Goal: Navigation & Orientation: Understand site structure

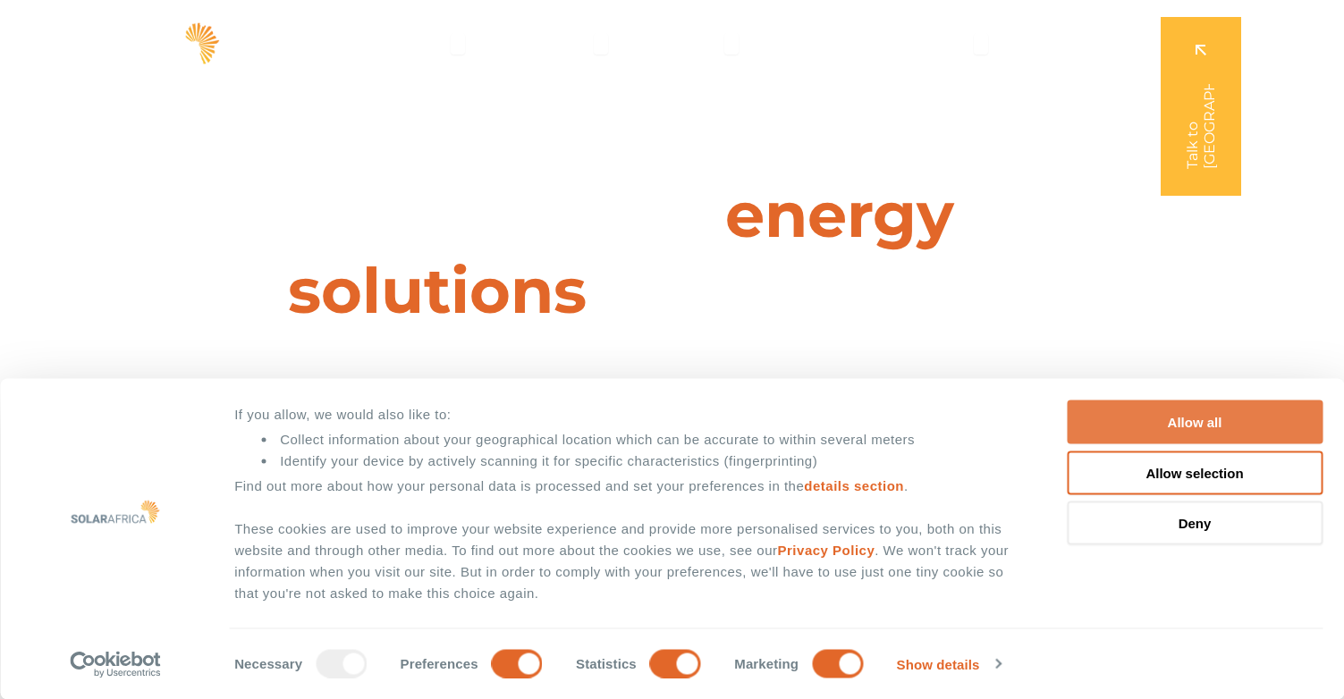
click at [1213, 427] on button "Allow all" at bounding box center [1195, 423] width 256 height 44
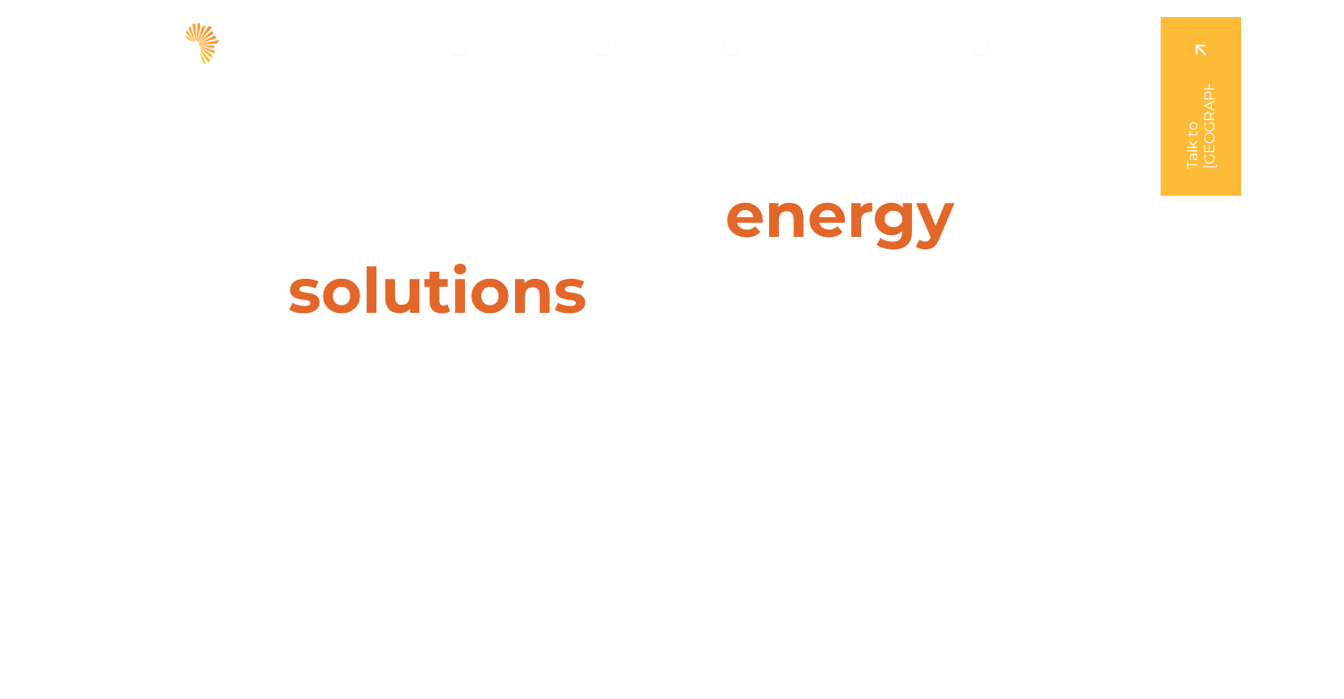
click at [1200, 58] on link at bounding box center [1201, 106] width 80 height 179
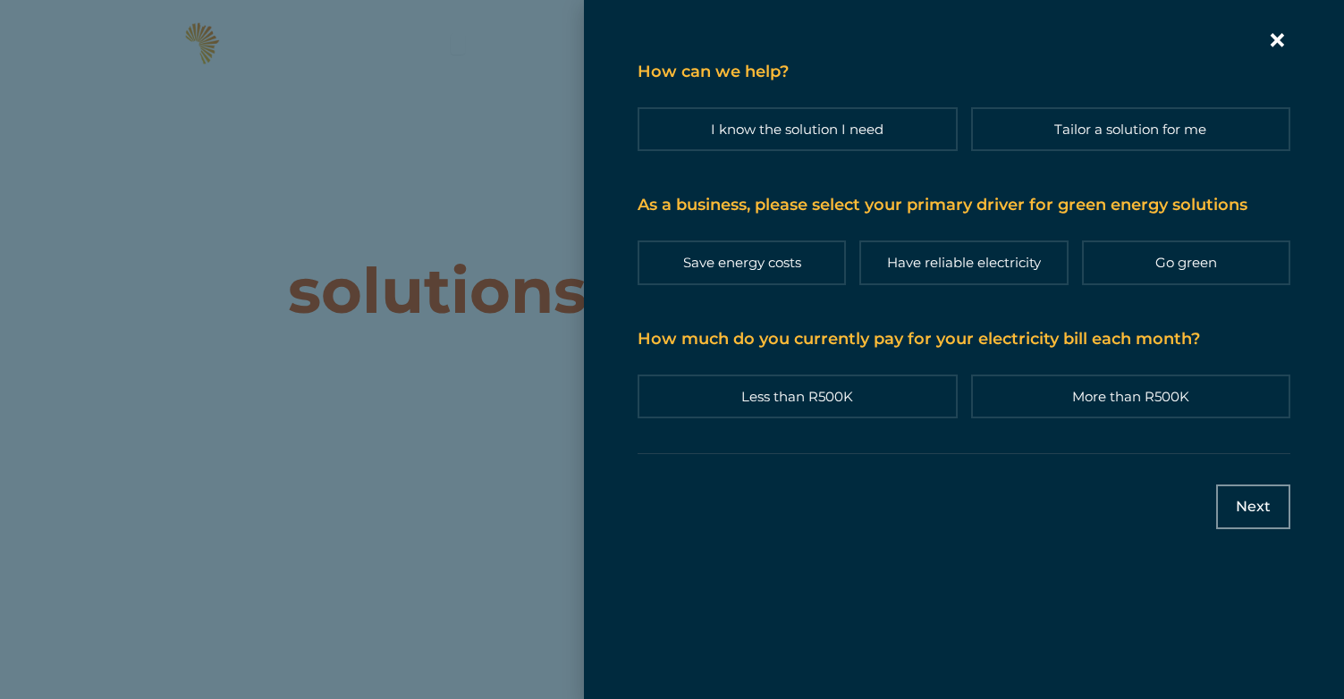
click at [1283, 47] on icon "Contact form | Slide-in" at bounding box center [1278, 40] width 14 height 14
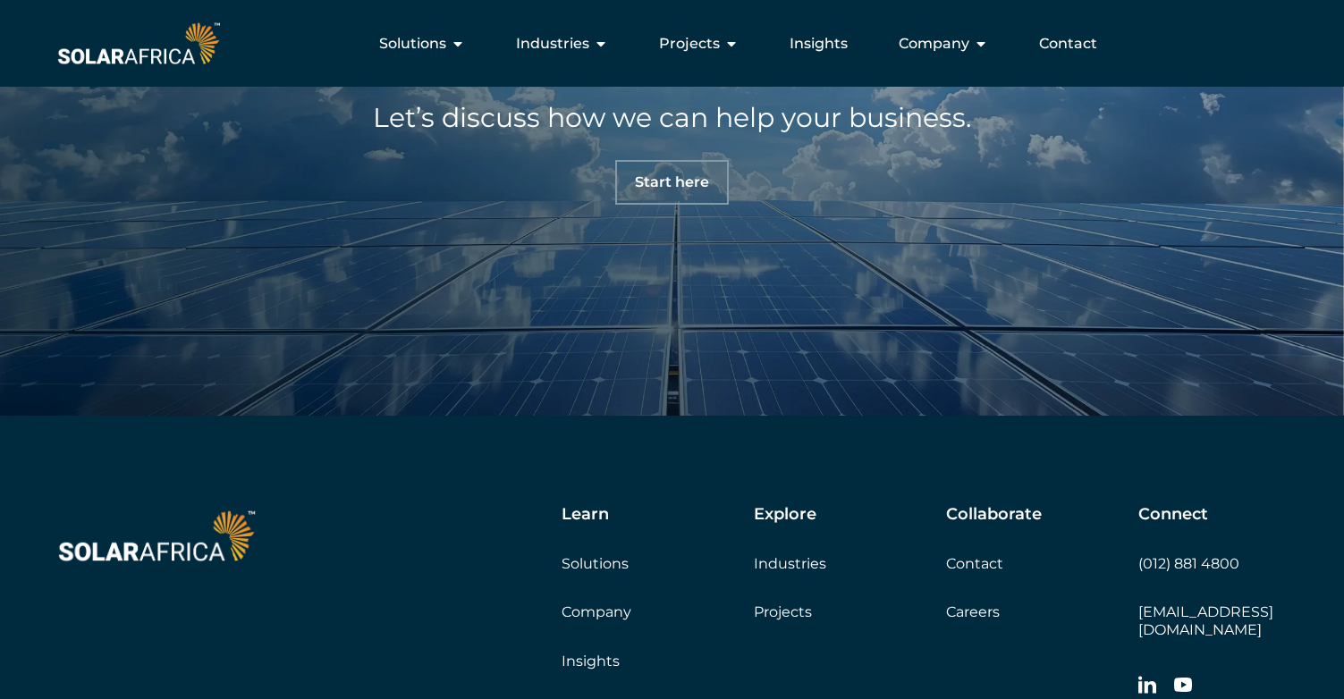
scroll to position [5707, 0]
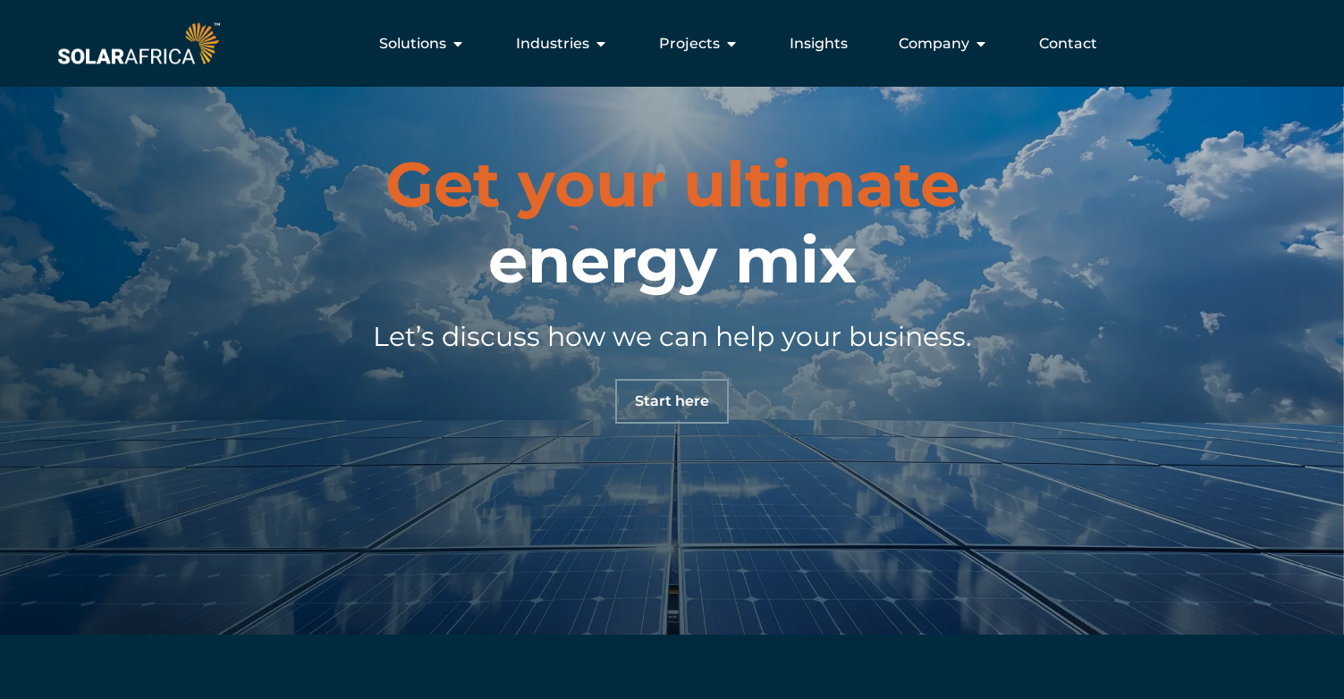
click at [674, 405] on span "Start here" at bounding box center [672, 401] width 74 height 14
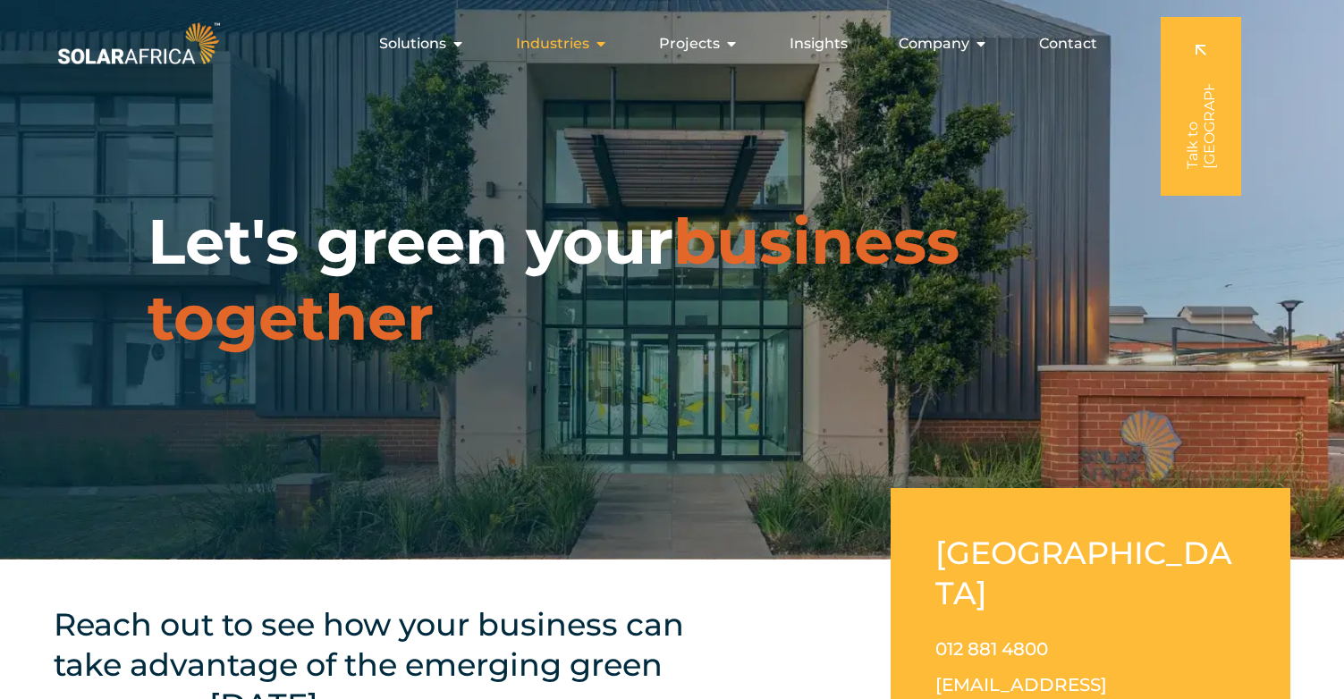
click at [570, 47] on span "Industries" at bounding box center [552, 43] width 73 height 21
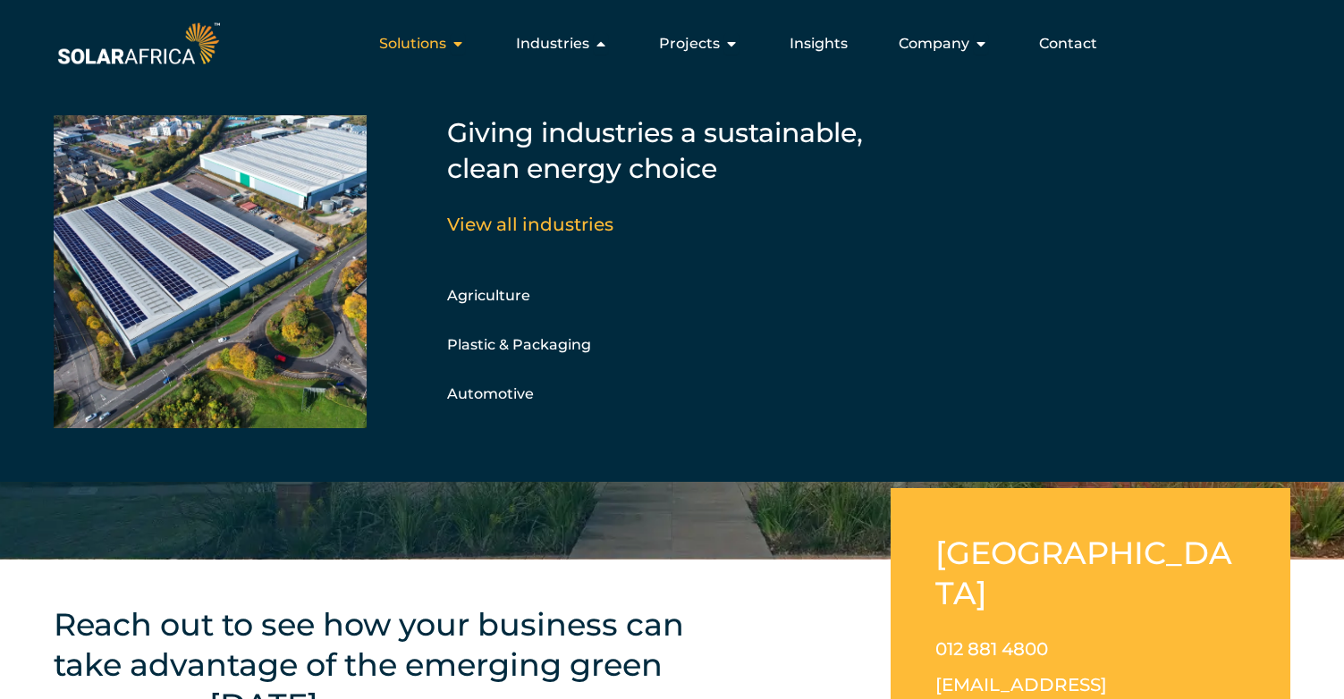
click at [445, 33] on span "Solutions" at bounding box center [412, 43] width 67 height 21
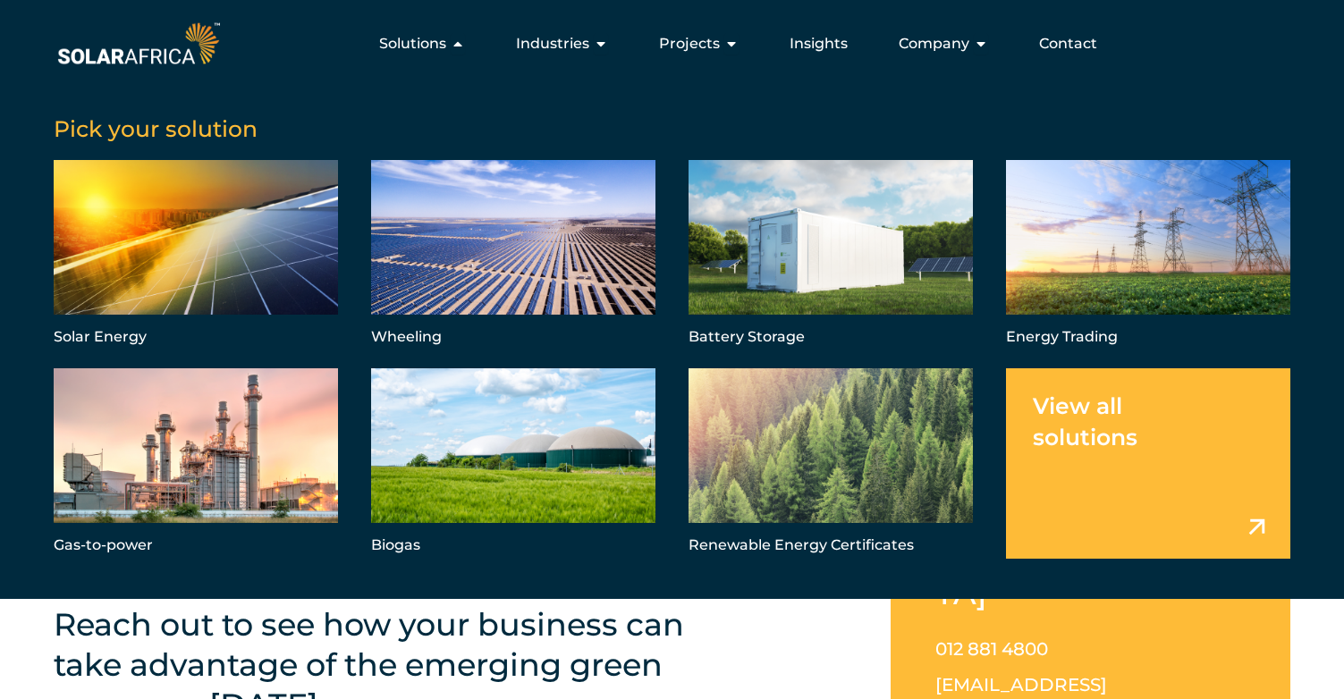
click at [676, 570] on div "Solar Energy Wheeling Battery Storage Energy Trading Gas-to-power Biogas Renewa…" at bounding box center [672, 368] width 1237 height 417
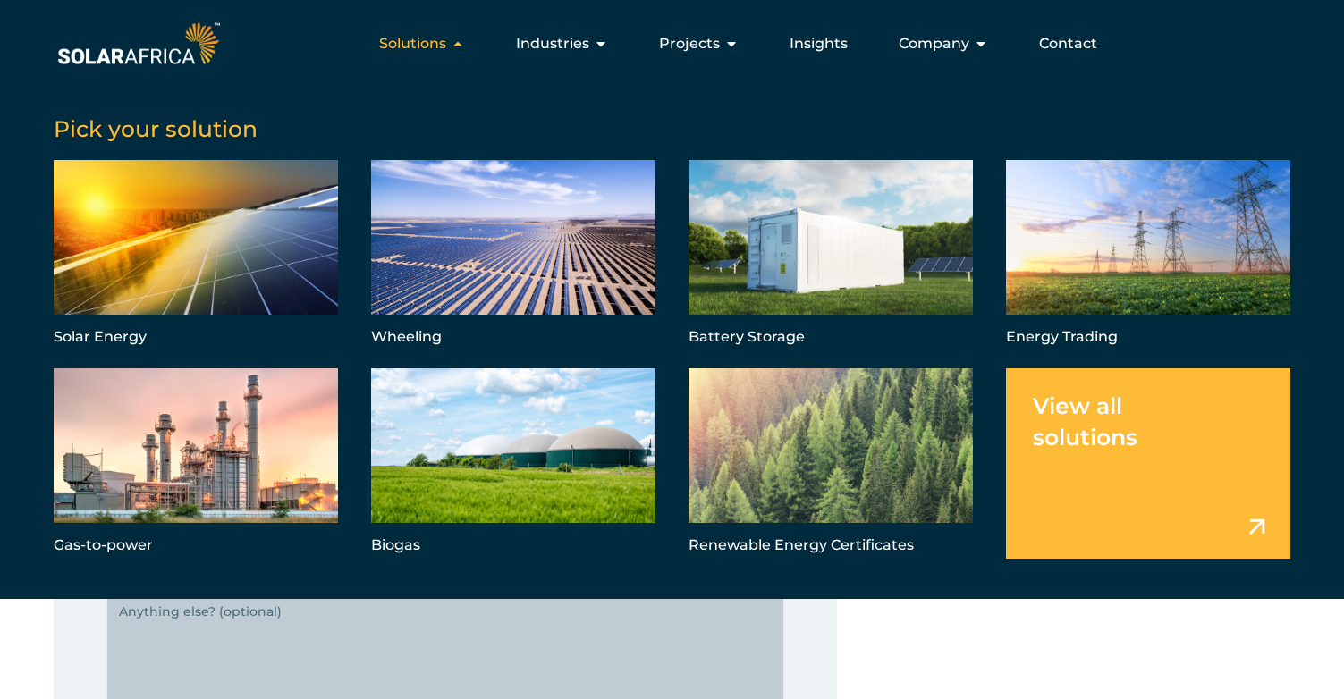
scroll to position [275, 0]
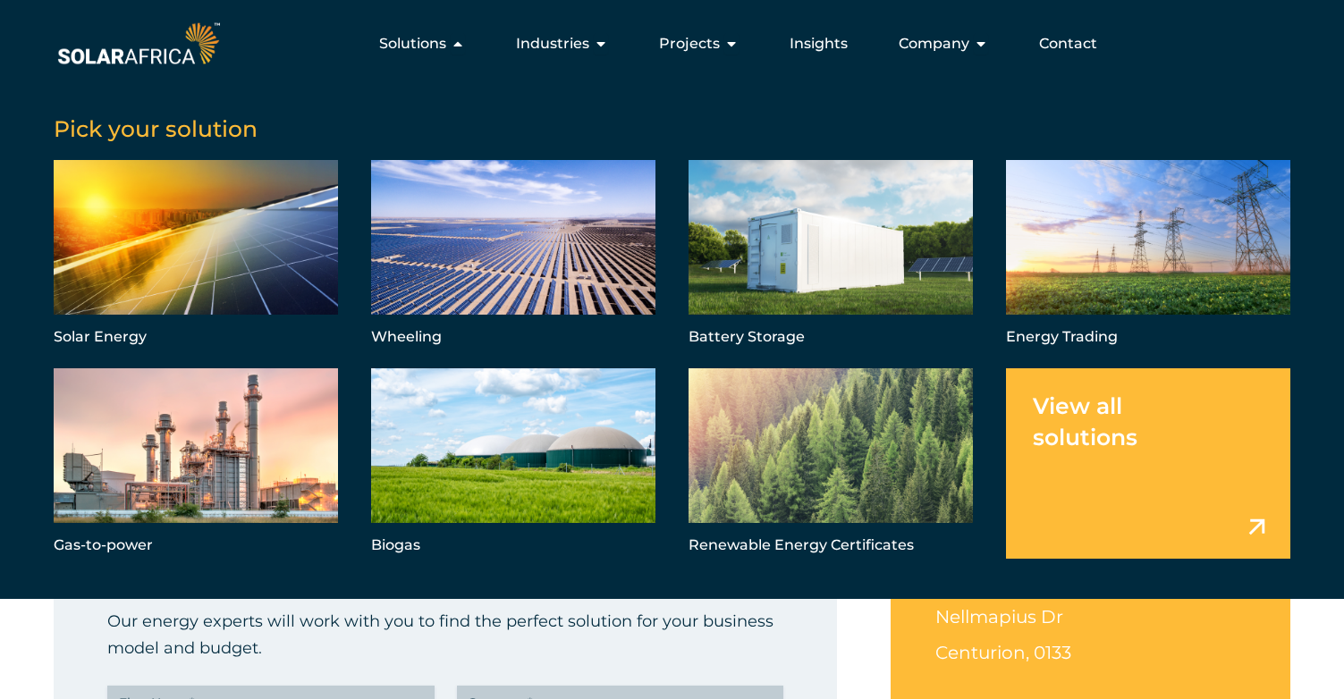
click at [133, 46] on img at bounding box center [139, 43] width 170 height 51
